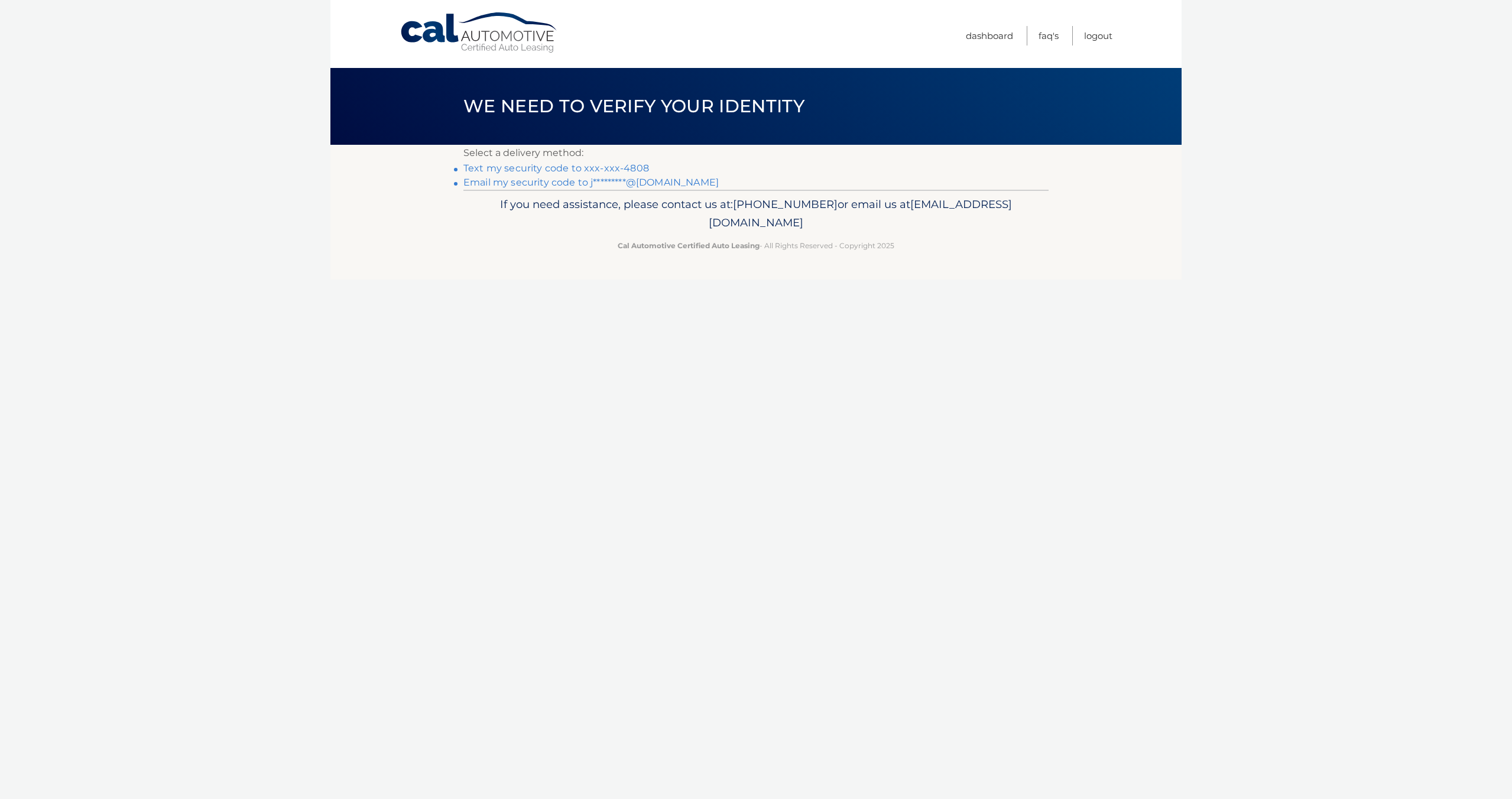
click at [566, 180] on link "Email my security code to j*********@gmail.com" at bounding box center [591, 182] width 256 height 11
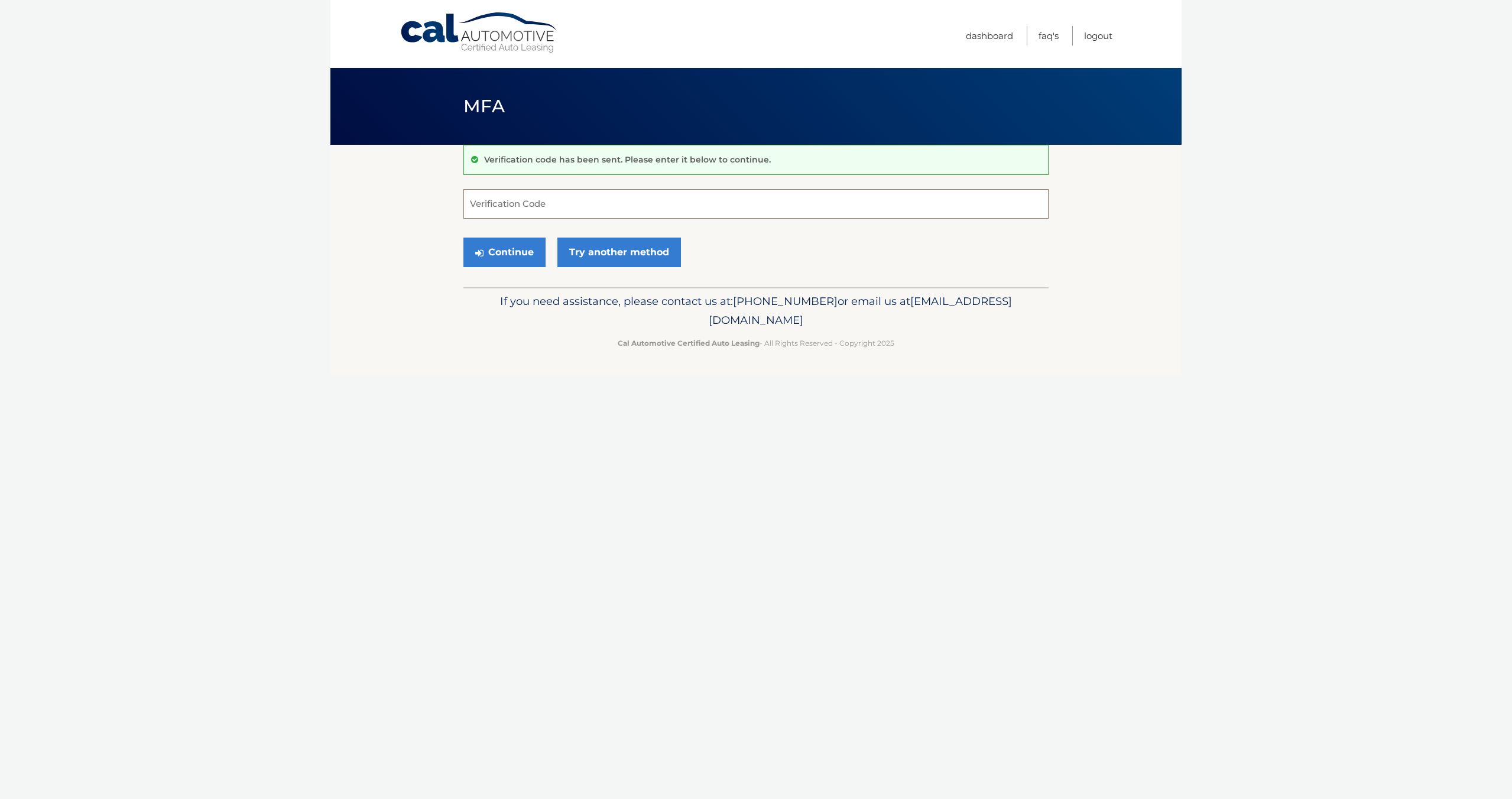
click at [530, 199] on input "Verification Code" at bounding box center [756, 204] width 585 height 30
paste input "670466"
click at [514, 250] on button "Continue" at bounding box center [504, 252] width 82 height 30
click at [537, 218] on input "670466" at bounding box center [756, 204] width 585 height 30
click at [541, 202] on input "670466" at bounding box center [756, 204] width 585 height 30
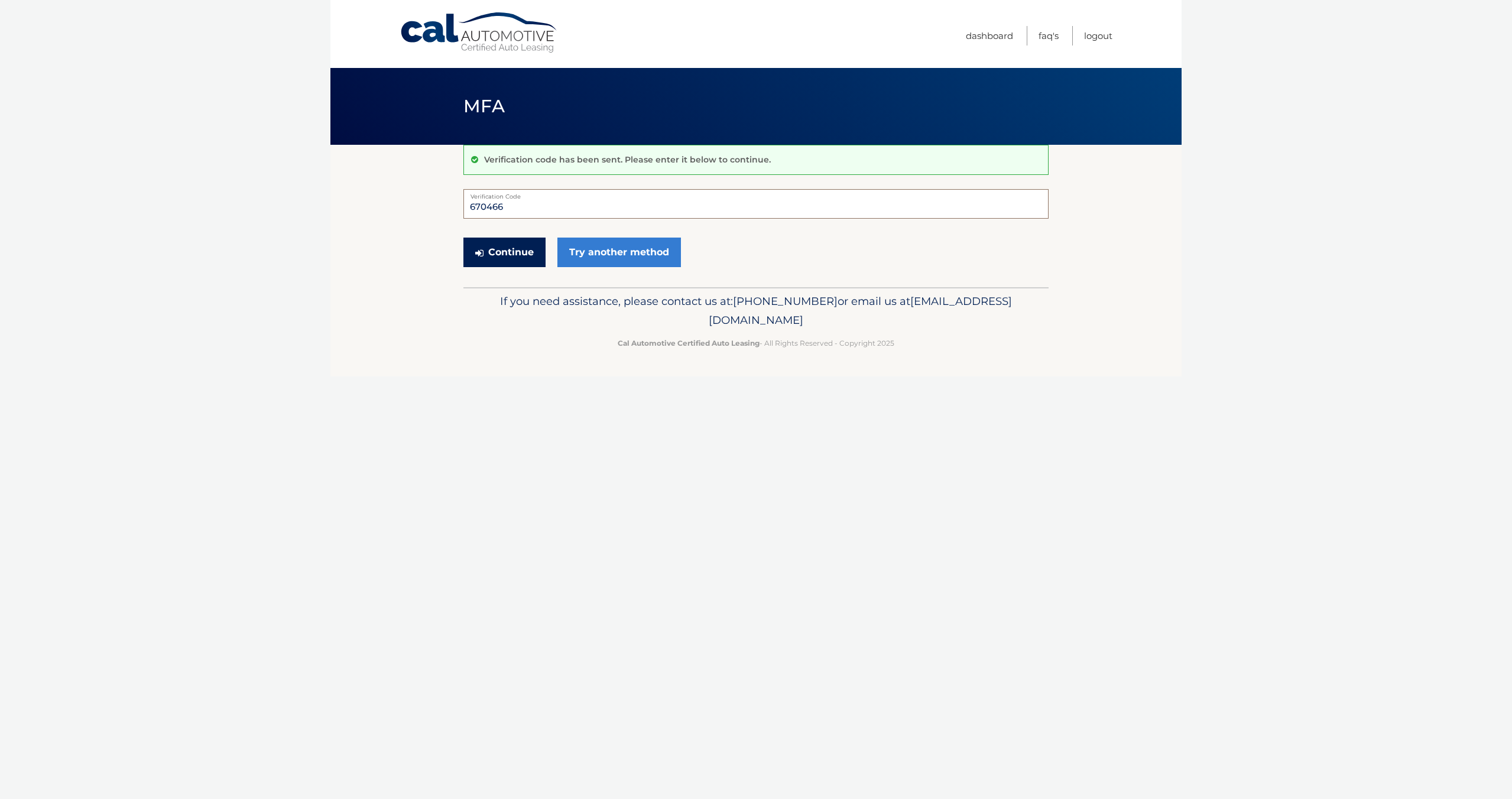
type input "670466"
click at [514, 259] on button "Continue" at bounding box center [504, 252] width 82 height 30
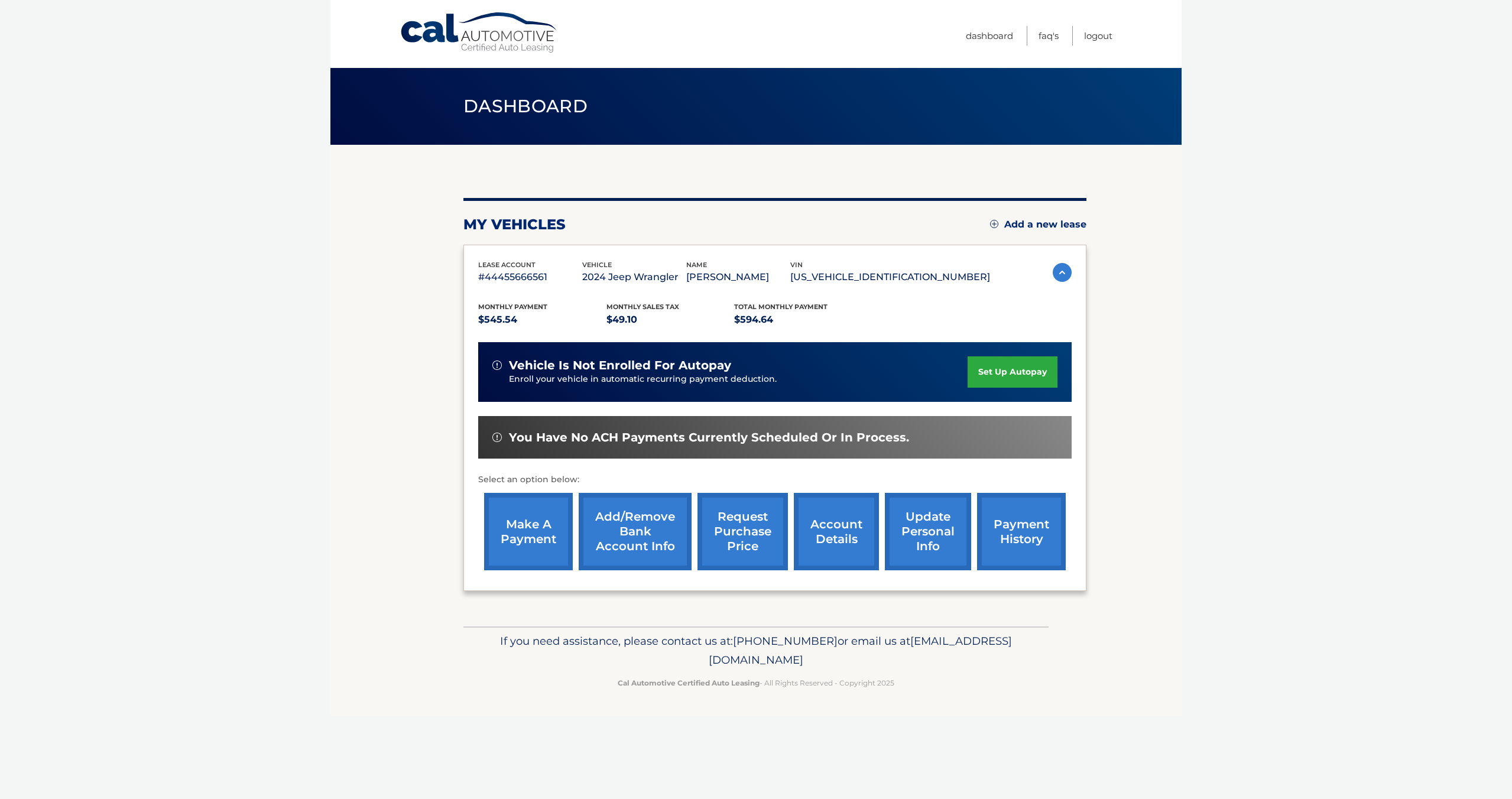
click at [537, 530] on link "make a payment" at bounding box center [529, 531] width 89 height 77
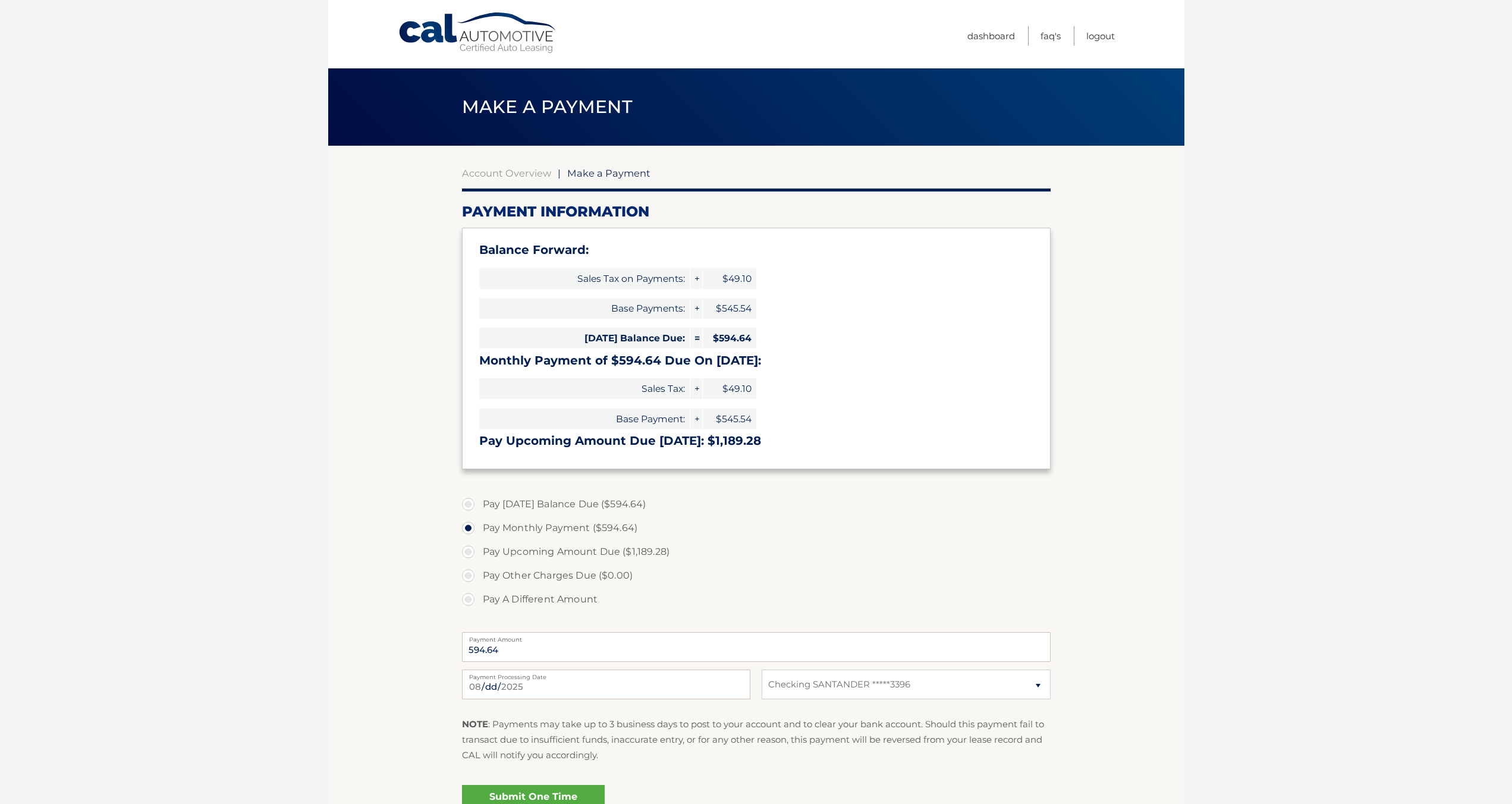
select select "NTAyN2IxMjUtNWYwMi00ODgxLWIyMWEtOTY5ODVlODY1ZThk"
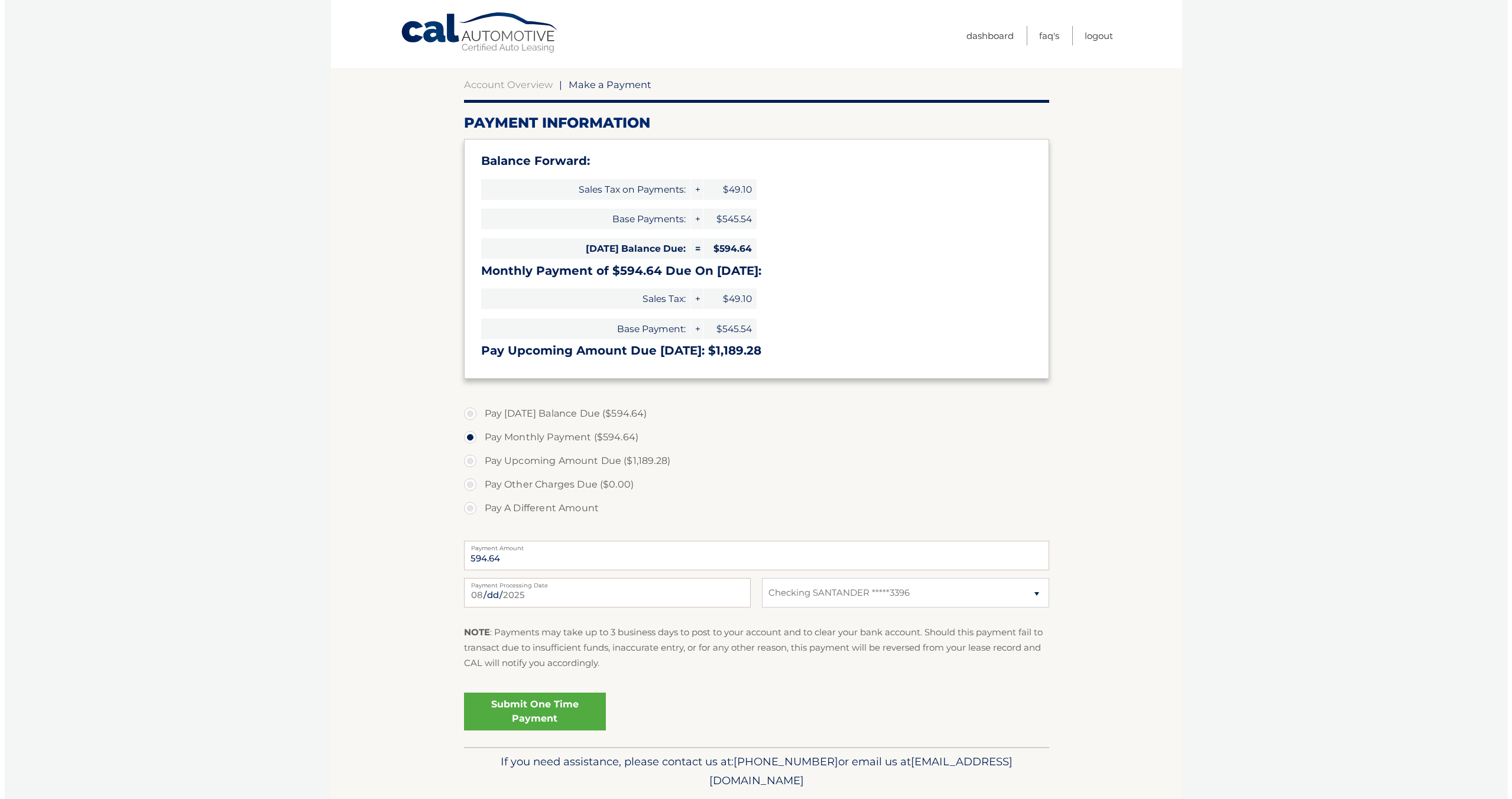
scroll to position [125, 0]
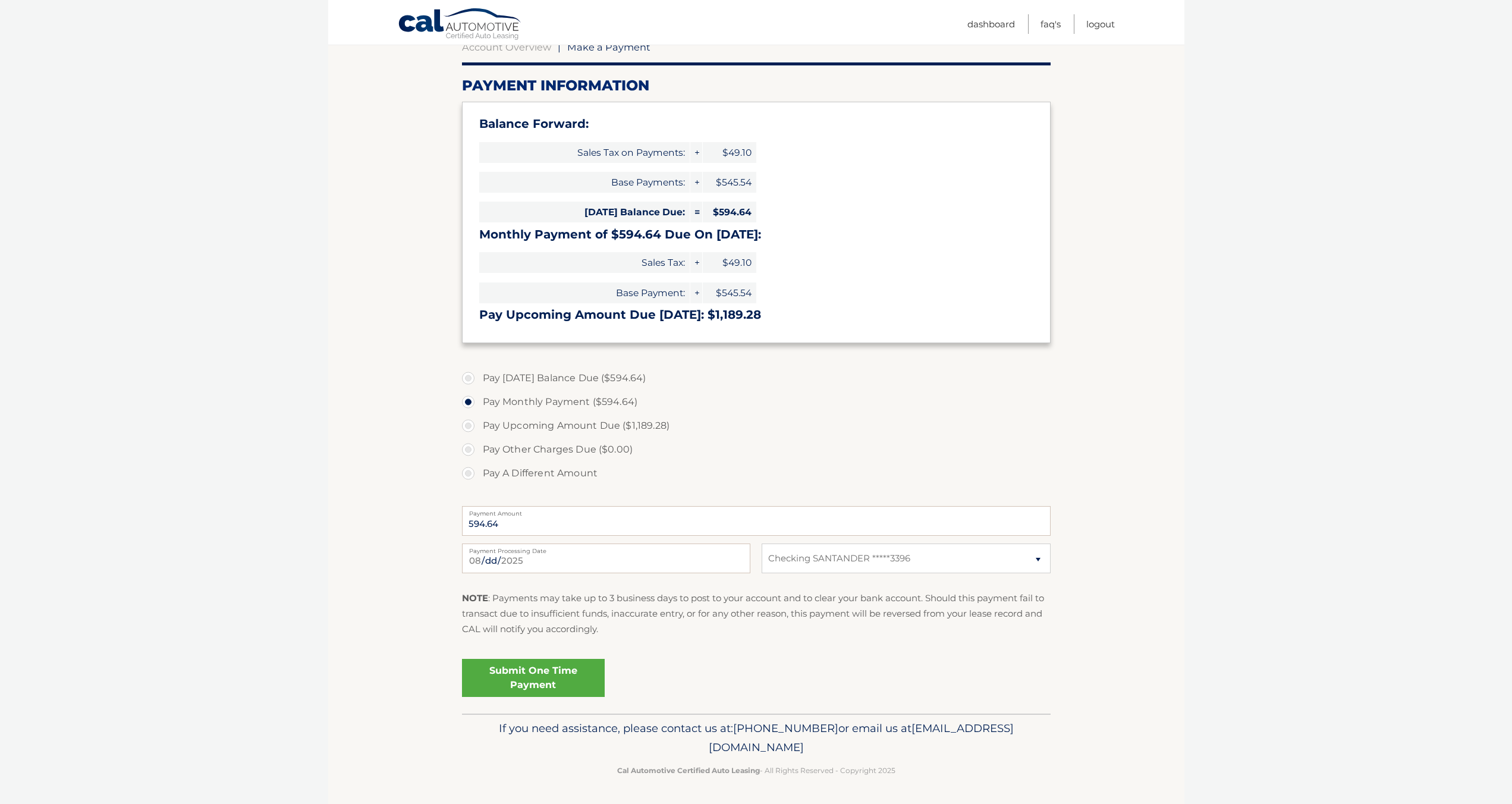
click at [564, 686] on link "Submit One Time Payment" at bounding box center [534, 678] width 143 height 38
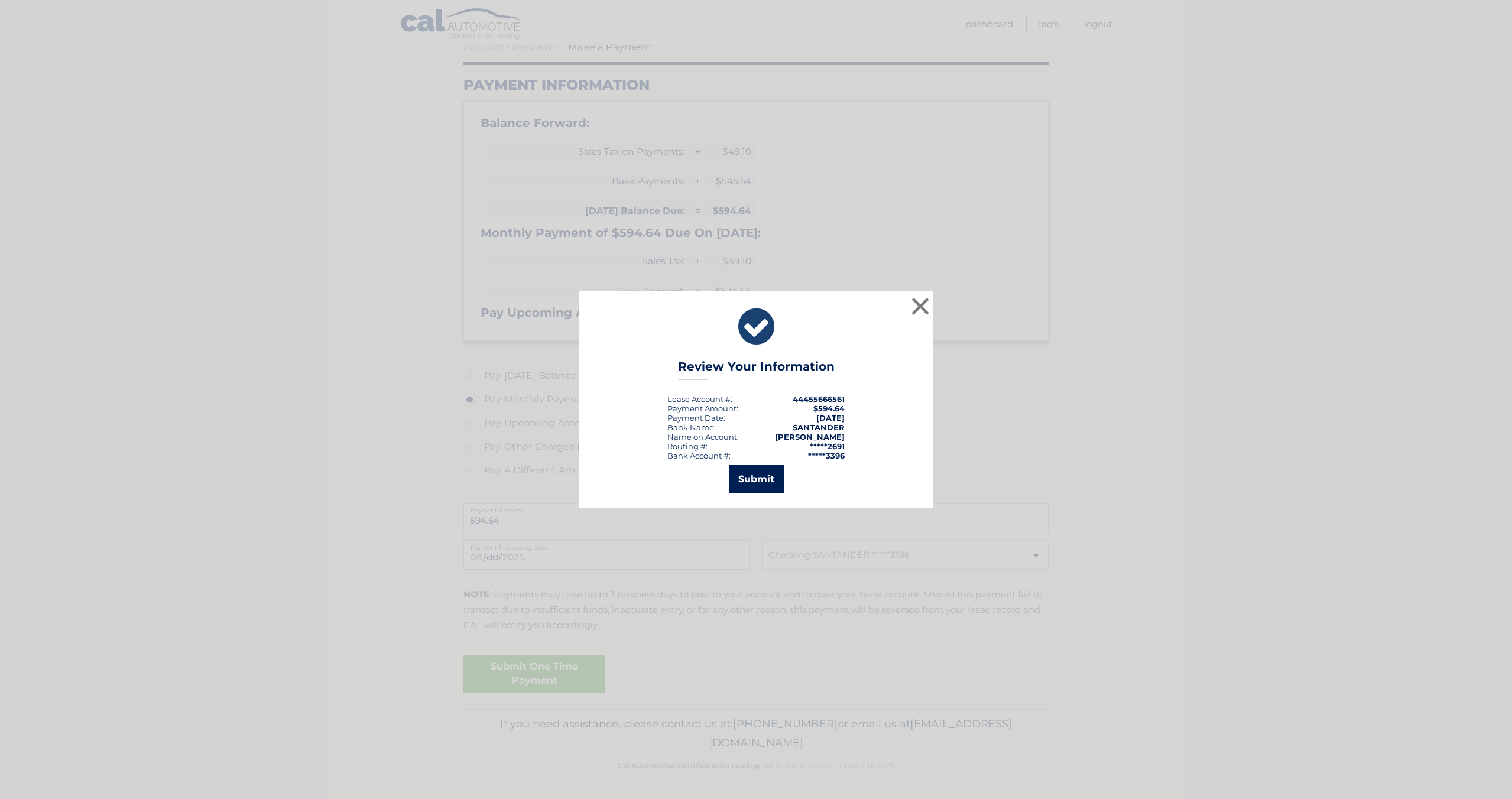
click at [771, 477] on button "Submit" at bounding box center [756, 479] width 55 height 28
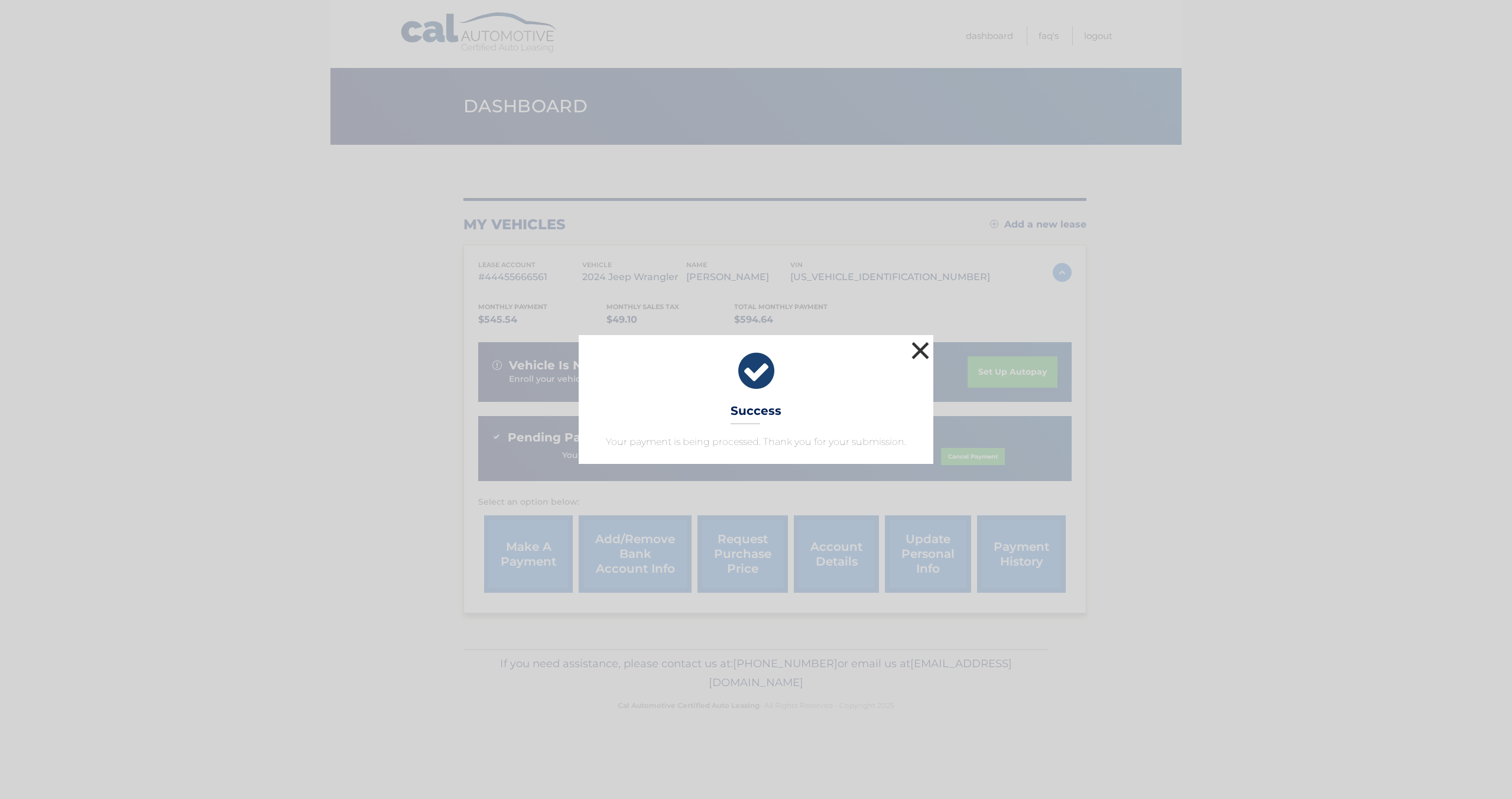
click at [924, 346] on button "×" at bounding box center [921, 350] width 23 height 23
